Goal: Task Accomplishment & Management: Complete application form

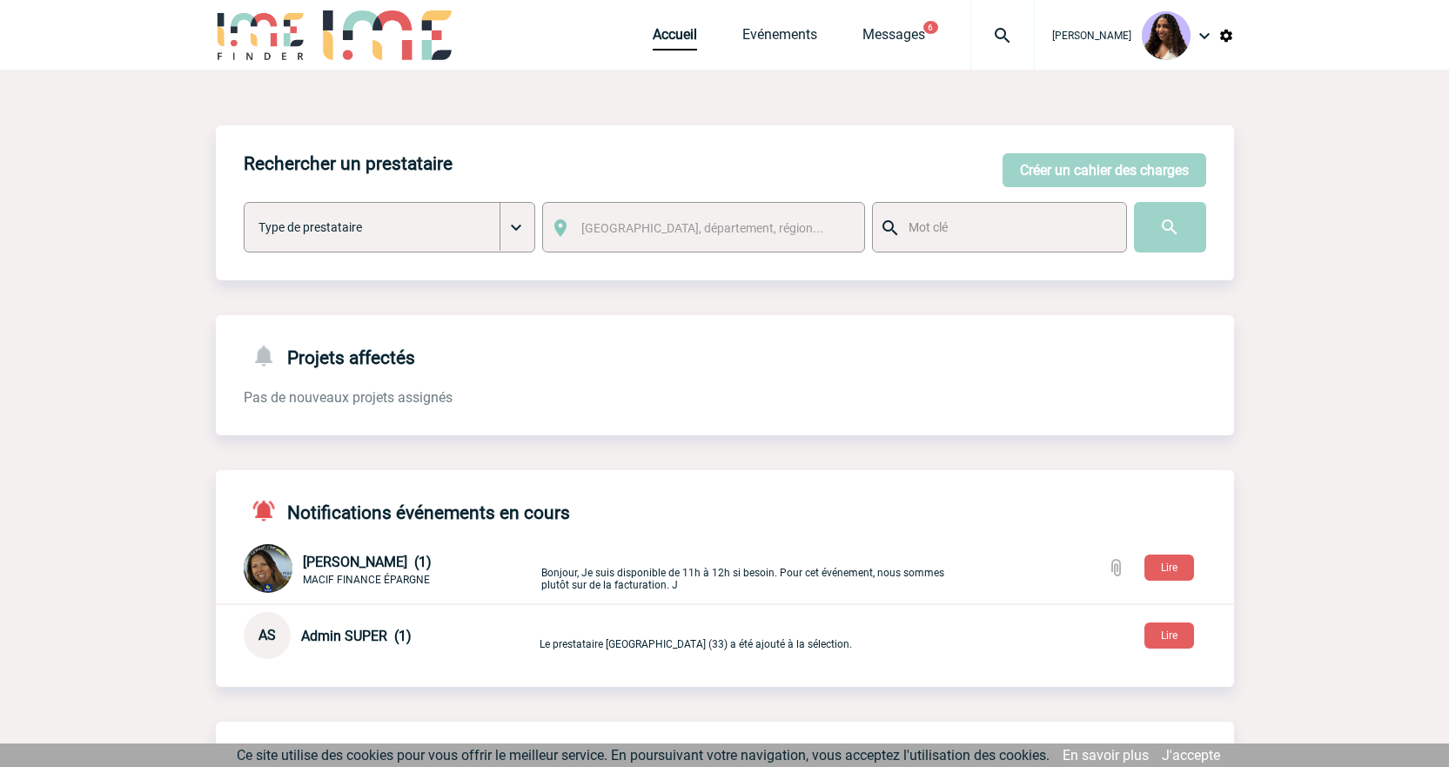
click at [971, 25] on img at bounding box center [1002, 35] width 63 height 21
type input "2000424244"
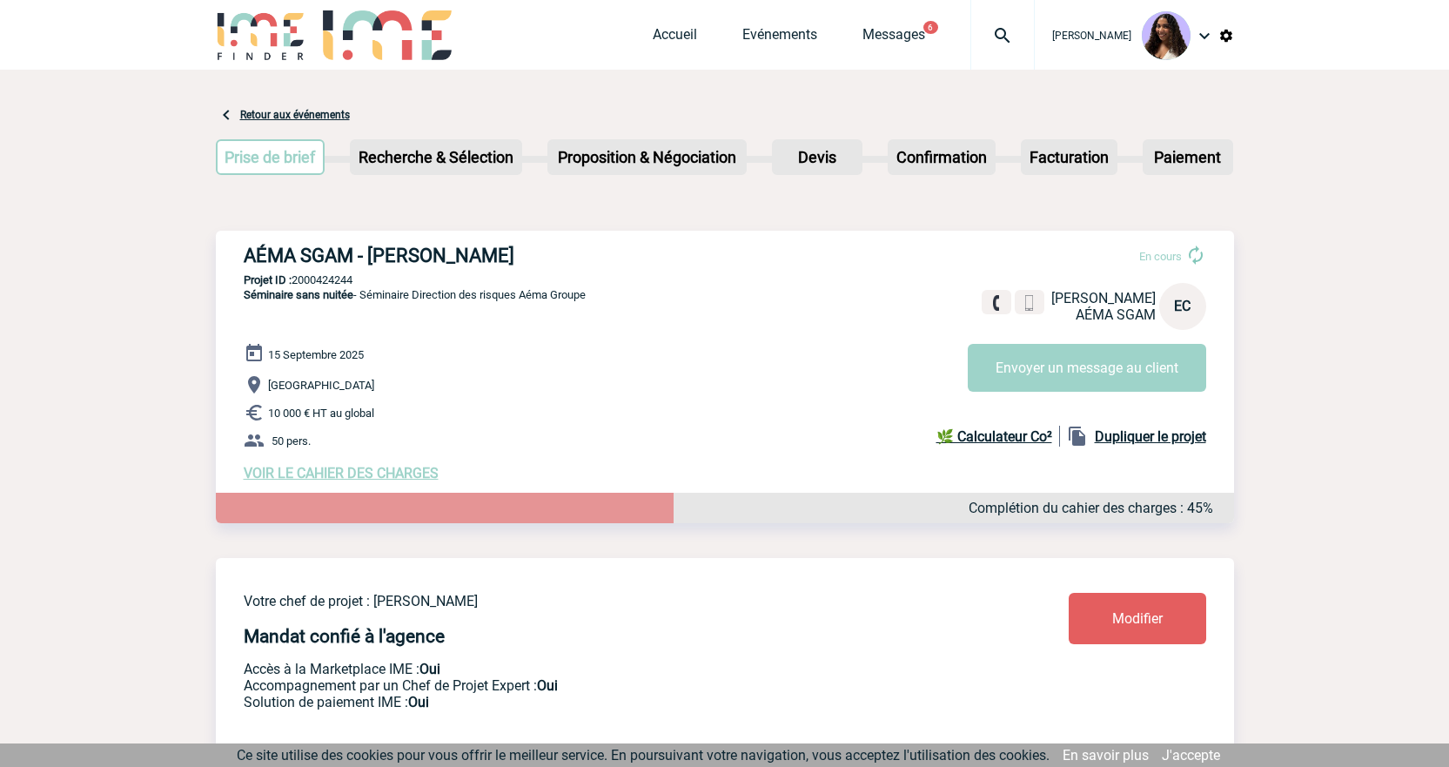
click at [315, 473] on span "VOIR LE CAHIER DES CHARGES" at bounding box center [341, 473] width 195 height 17
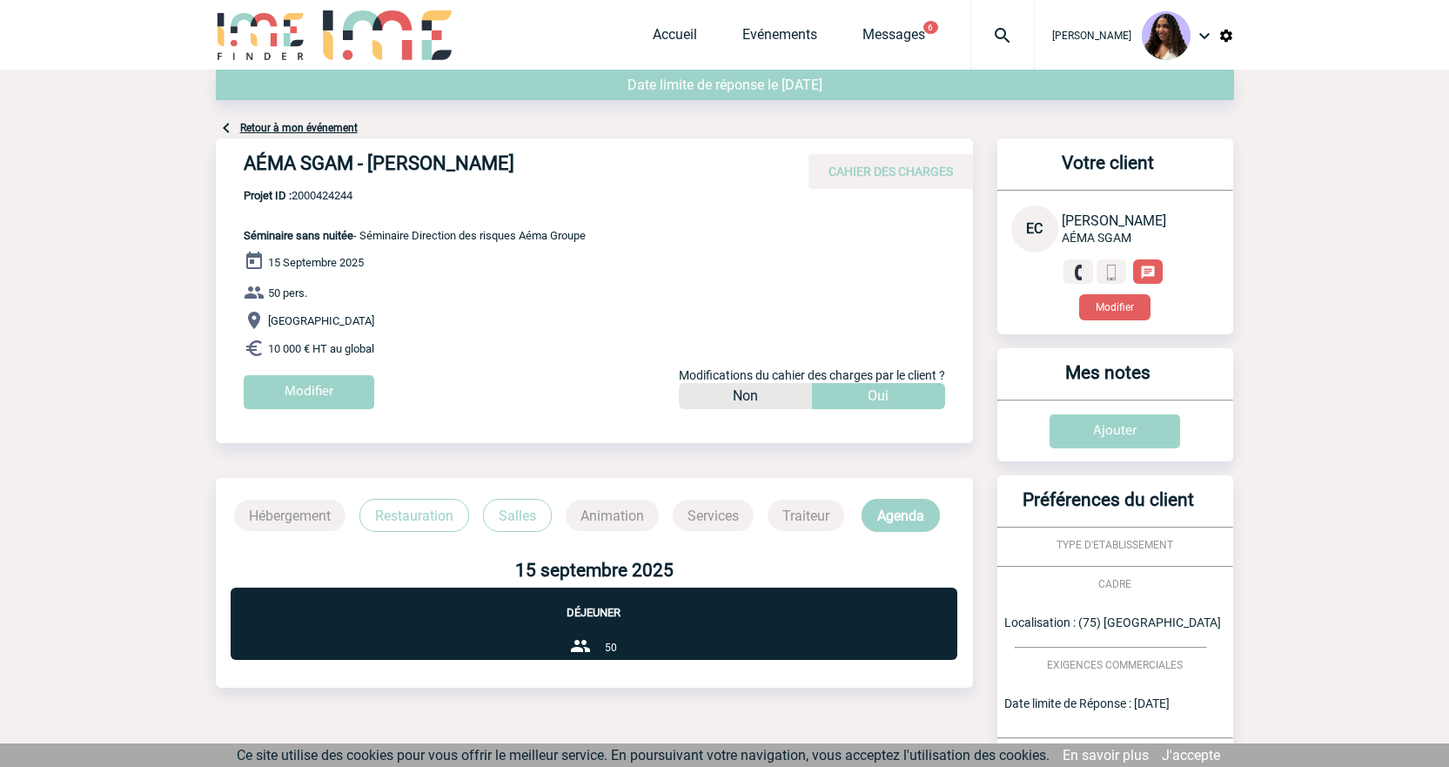
click at [339, 372] on div "15 Septembre 2025 50 pers. Paris 10 000 € HT au global Modifier Modifications d…" at bounding box center [608, 336] width 729 height 171
click at [340, 402] on input "Modifier" at bounding box center [309, 392] width 131 height 34
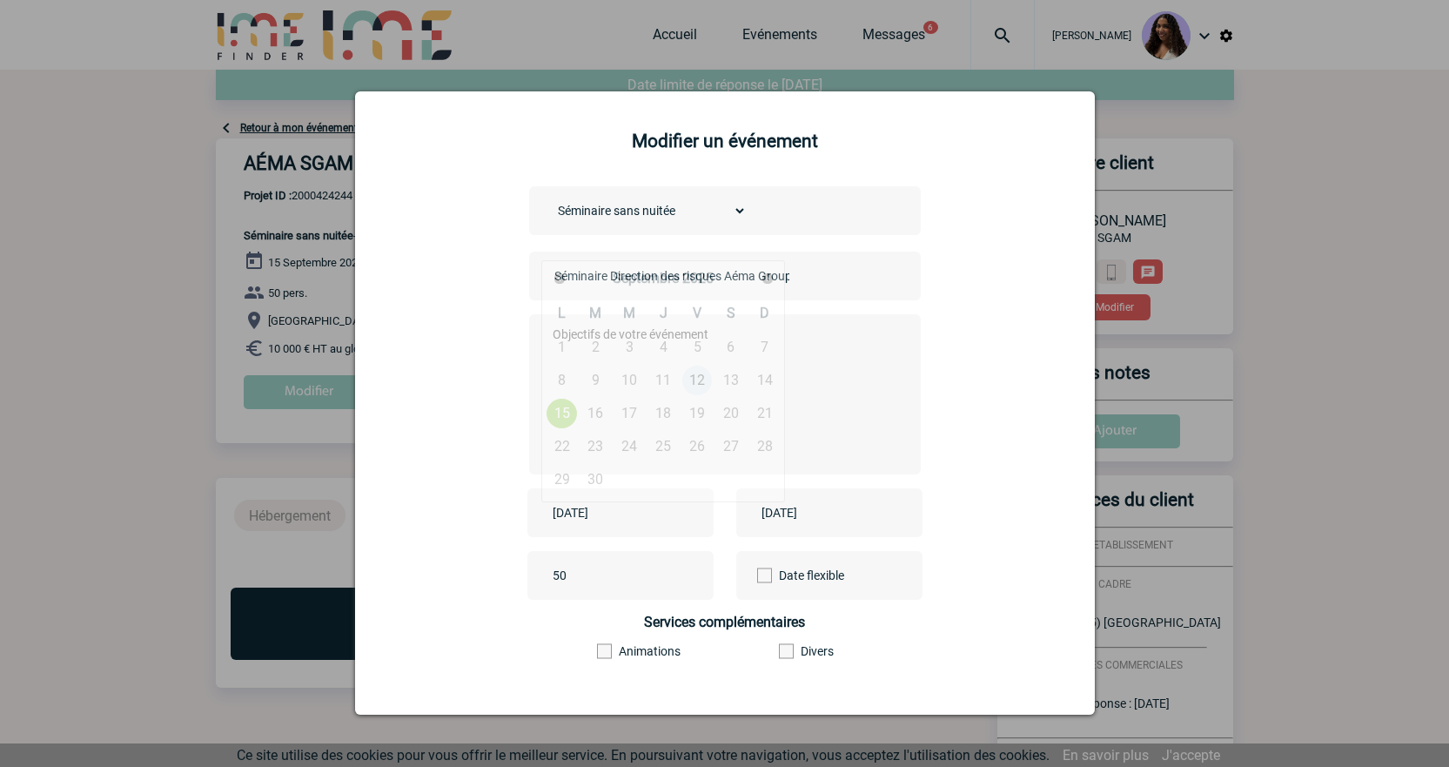
click at [631, 505] on input "2025-09-15" at bounding box center [608, 512] width 120 height 23
click at [599, 473] on link "30" at bounding box center [596, 479] width 32 height 31
type input "2025-09-30"
click at [816, 511] on input "2025-09-15" at bounding box center [817, 512] width 120 height 23
click at [801, 486] on link "30" at bounding box center [805, 479] width 32 height 31
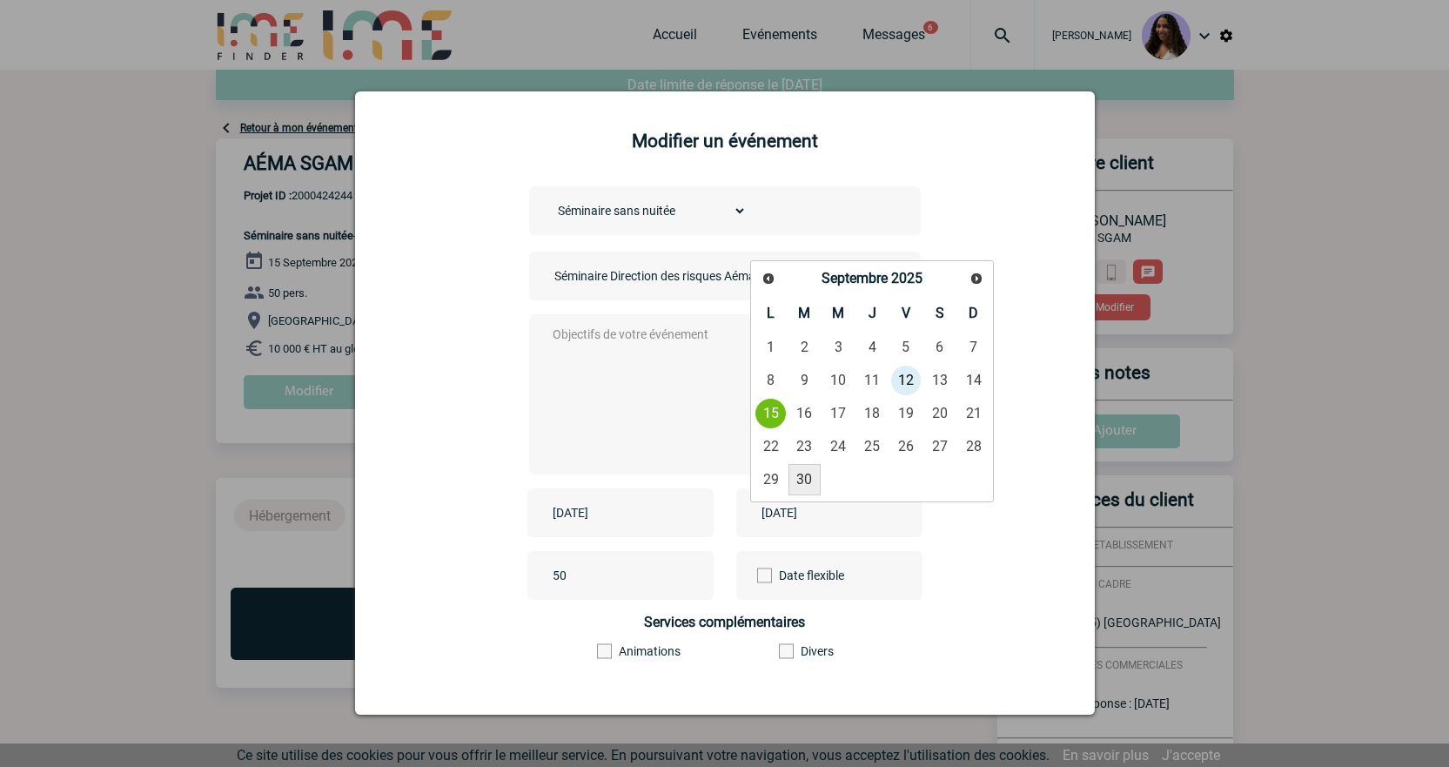
type input "2025-09-30"
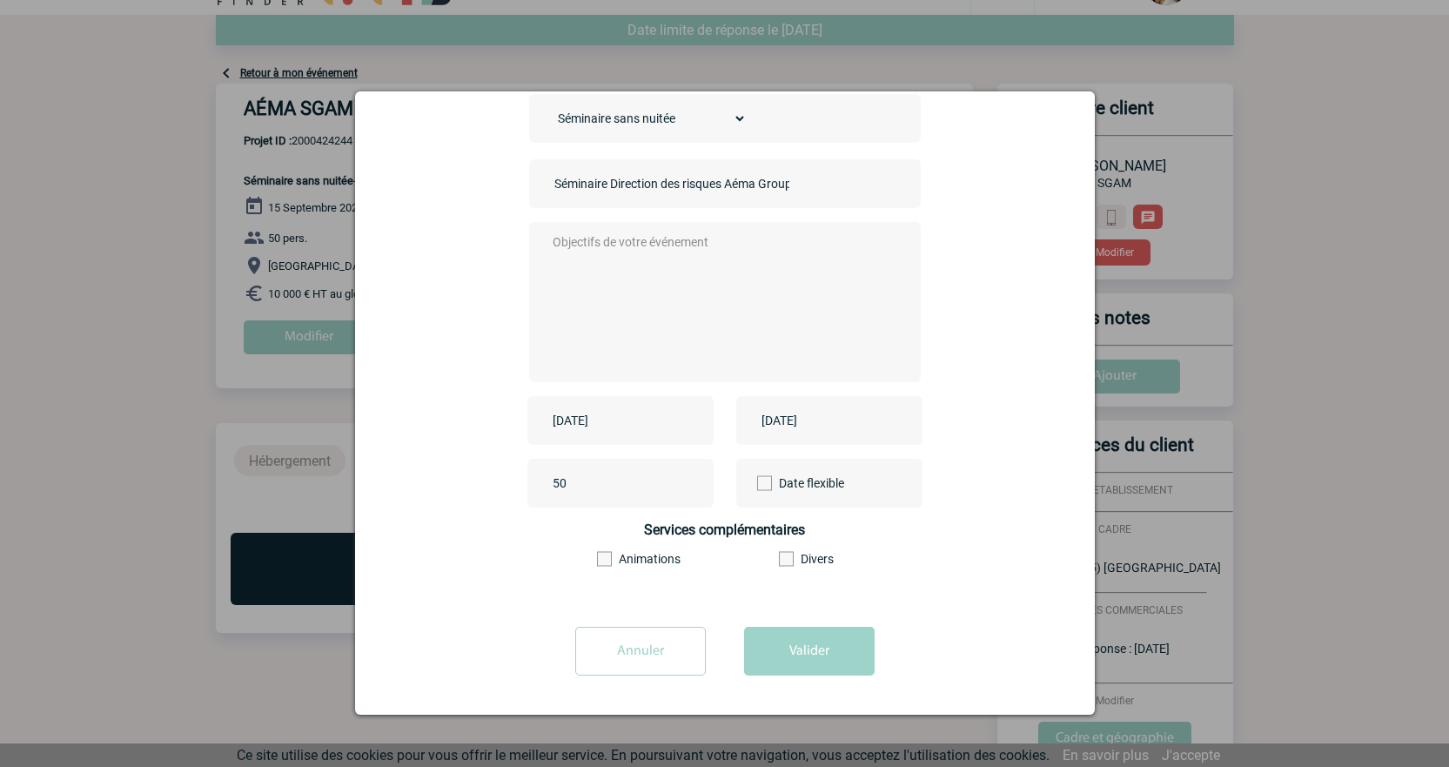
scroll to position [145, 0]
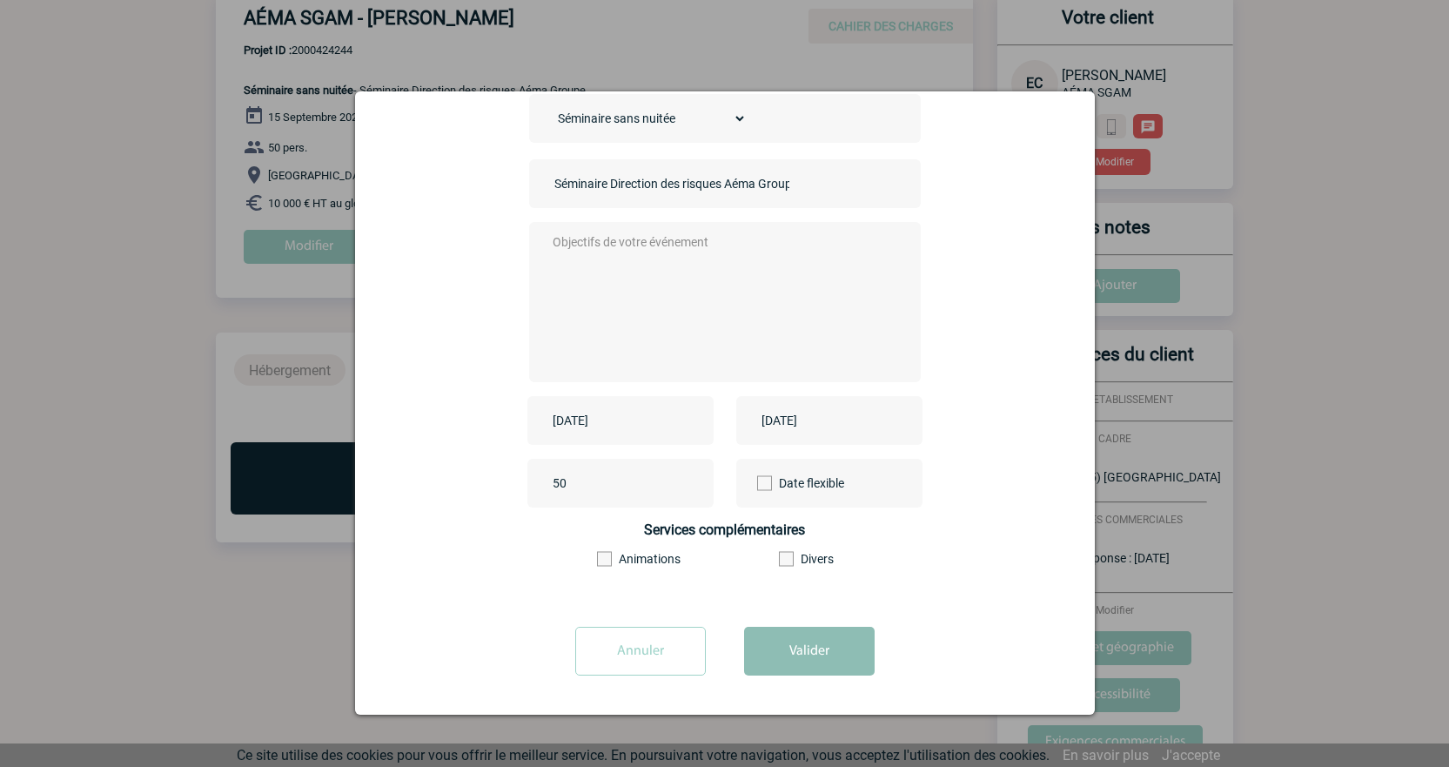
click at [846, 628] on button "Valider" at bounding box center [809, 651] width 131 height 49
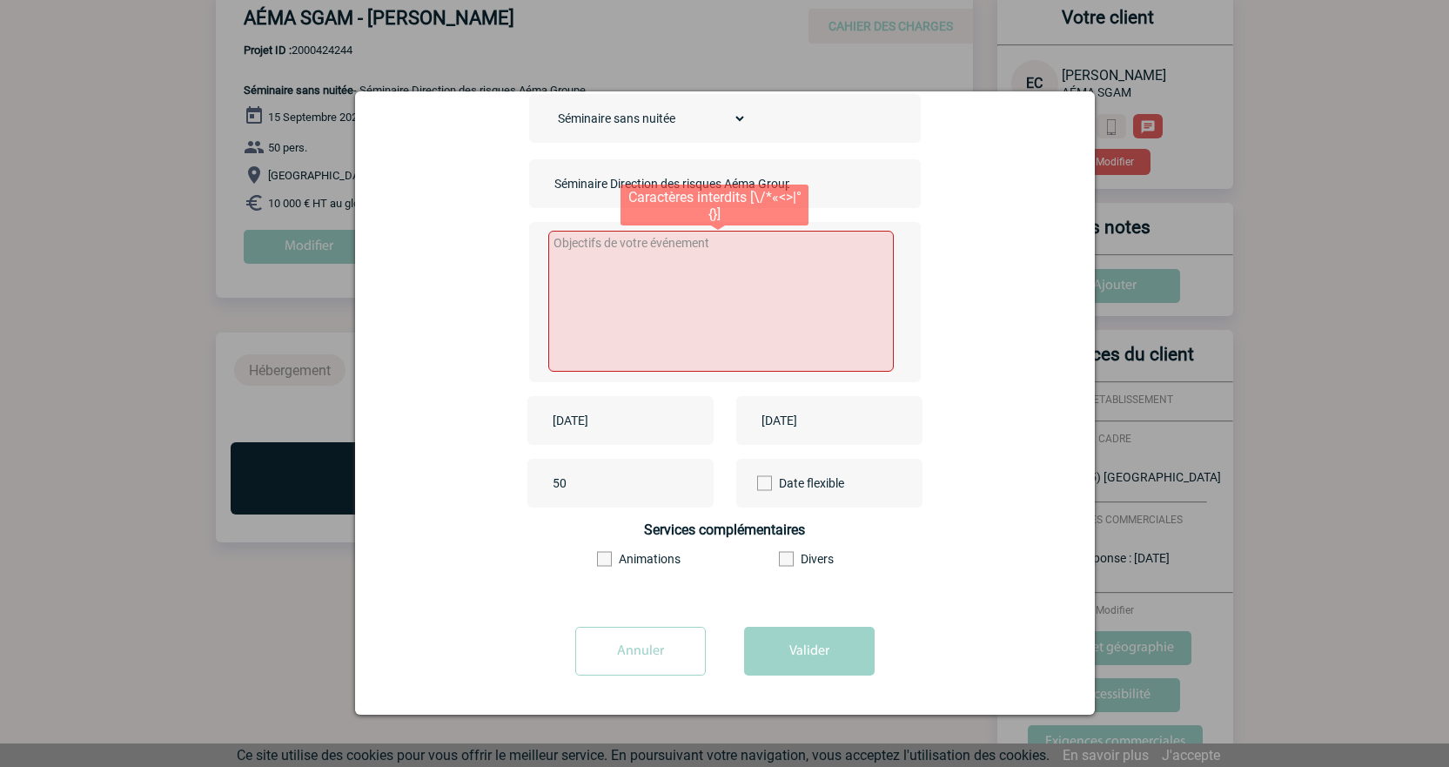
click at [749, 311] on textarea at bounding box center [721, 301] width 346 height 141
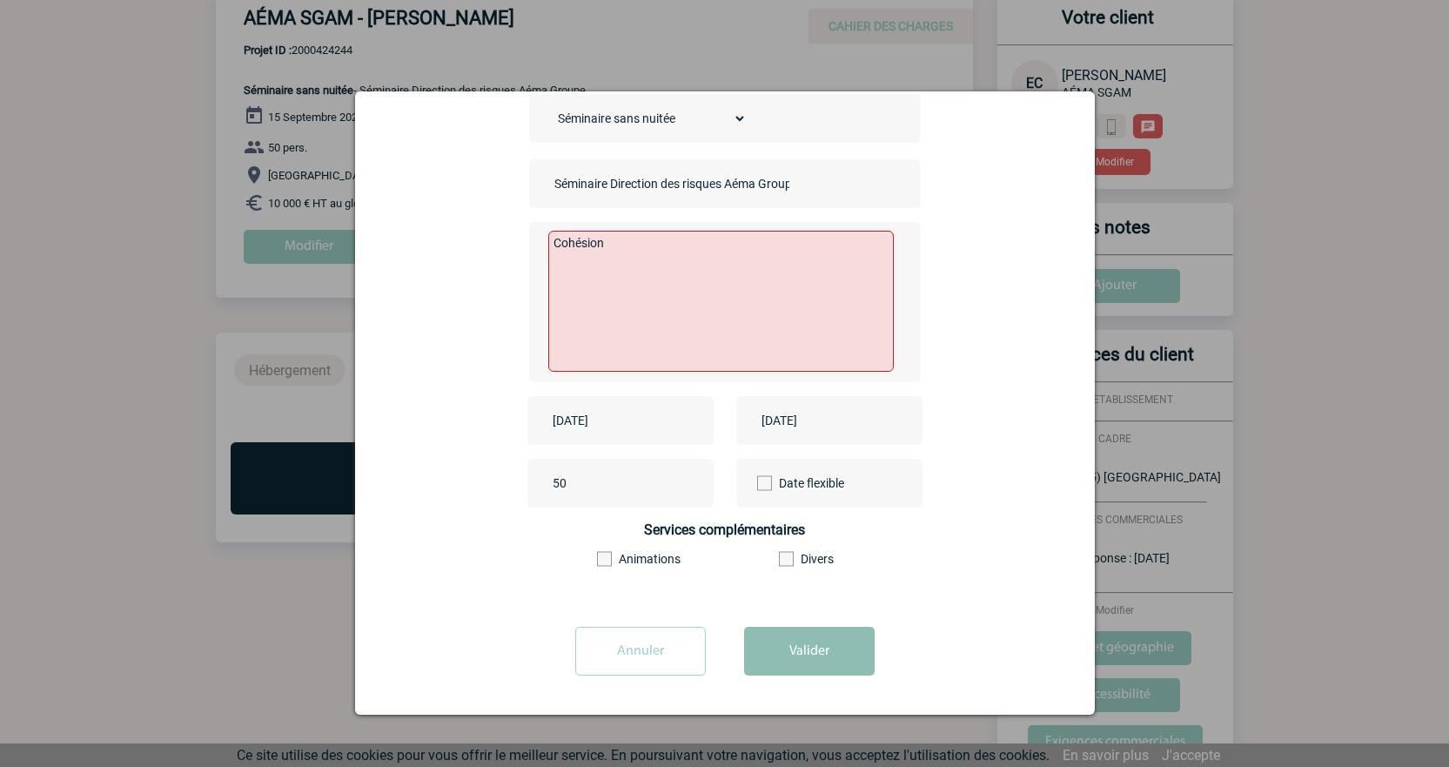
type textarea "Cohésion"
click at [834, 637] on button "Valider" at bounding box center [809, 651] width 131 height 49
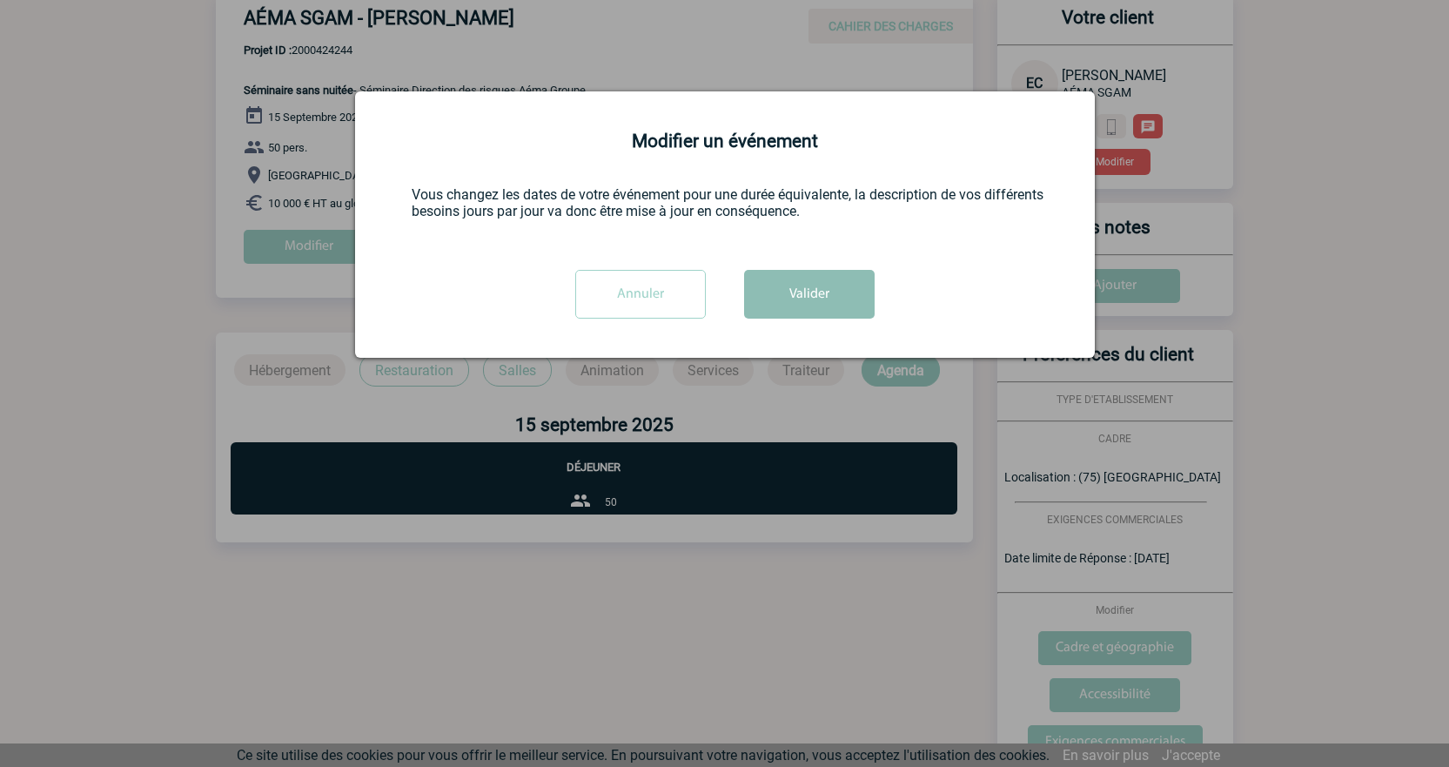
click at [829, 300] on button "Valider" at bounding box center [809, 294] width 131 height 49
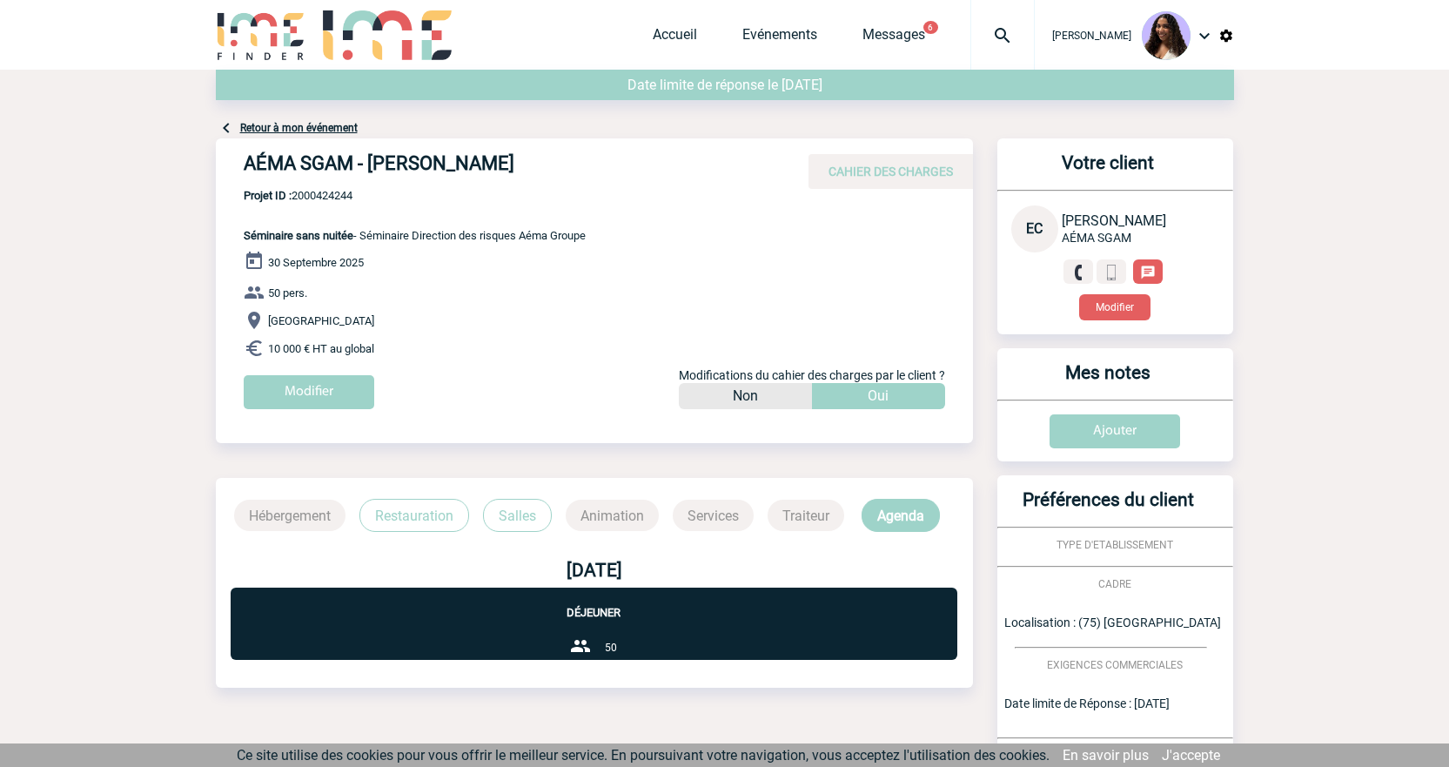
click at [343, 198] on span "Projet ID : 2000424244" at bounding box center [415, 195] width 342 height 13
copy span "2000424244"
